Goal: Transaction & Acquisition: Purchase product/service

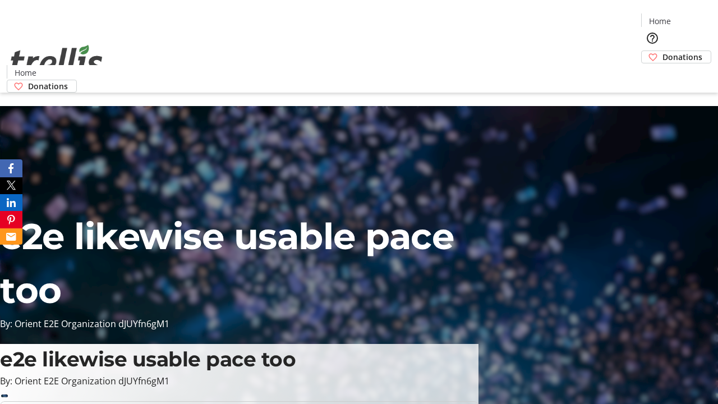
click at [662, 51] on span "Donations" at bounding box center [682, 57] width 40 height 12
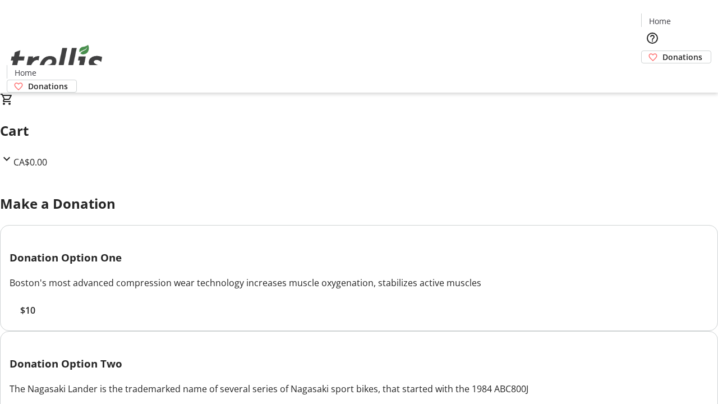
click at [35, 317] on span "$10" at bounding box center [27, 309] width 15 height 13
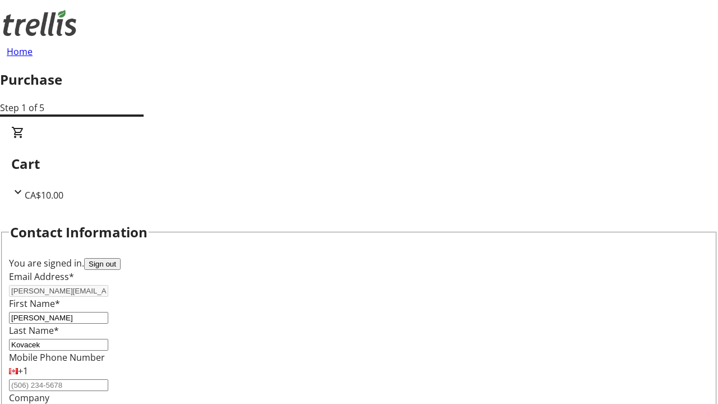
select select "BC"
select select "CA"
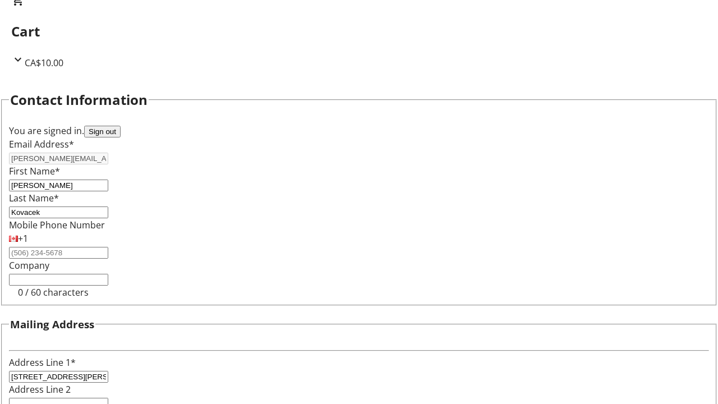
type input "Kelowna"
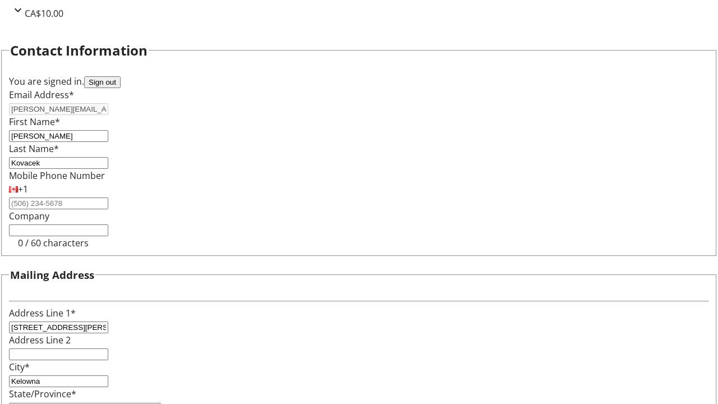
type input "V1Y 0C2"
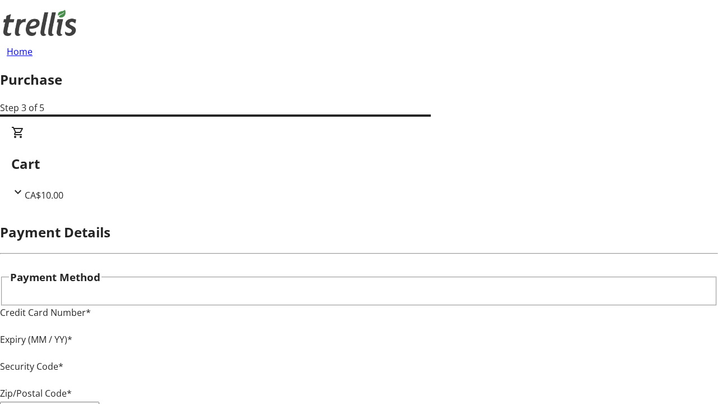
type input "V1Y 0C2"
